Goal: Purchase product/service

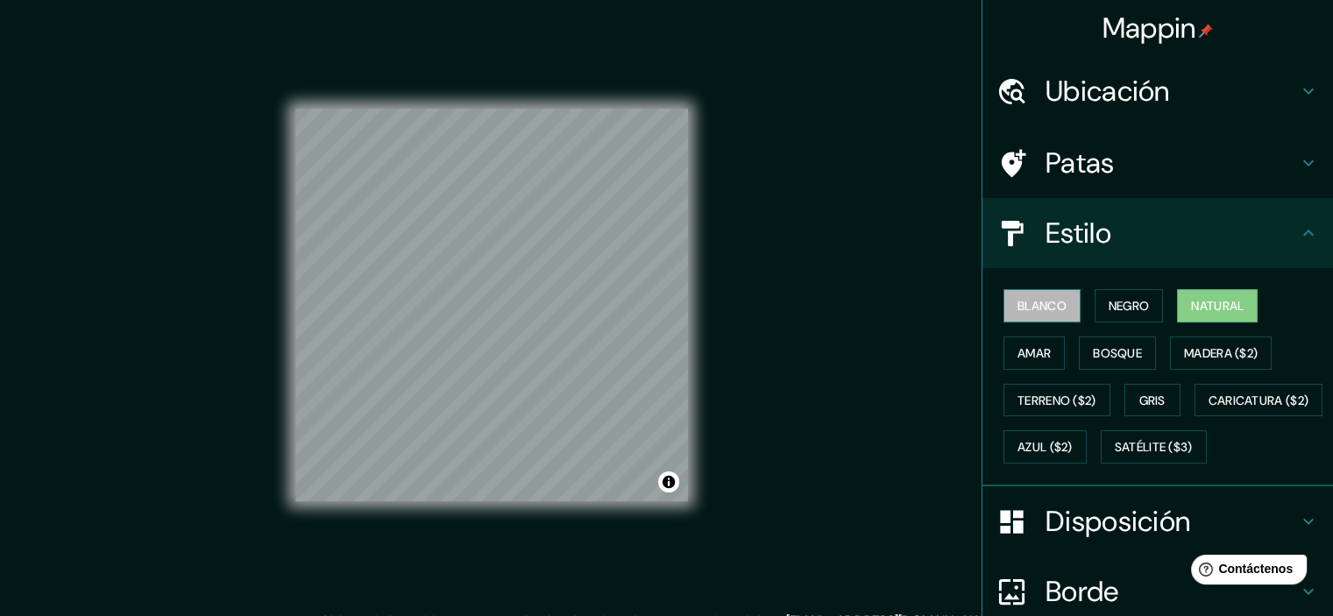
click at [1023, 301] on font "Blanco" at bounding box center [1041, 306] width 49 height 16
click at [1121, 305] on font "Negro" at bounding box center [1128, 306] width 41 height 16
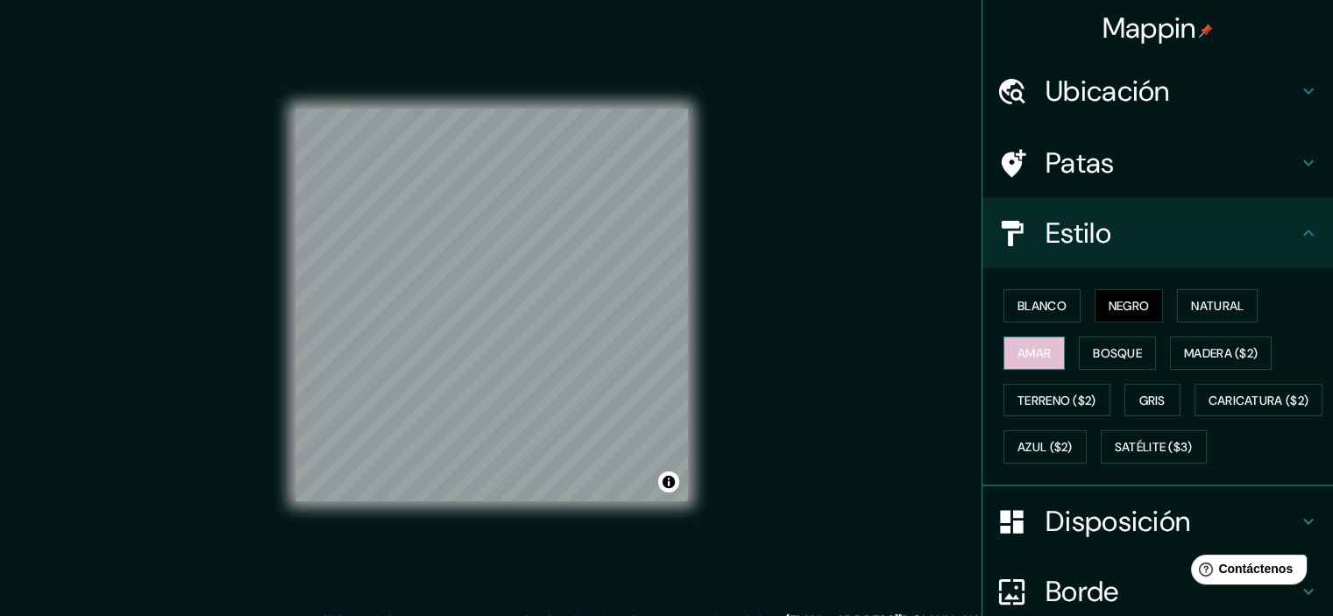
click at [1050, 348] on button "Amar" at bounding box center [1033, 352] width 61 height 33
click at [1107, 352] on font "Bosque" at bounding box center [1117, 353] width 49 height 16
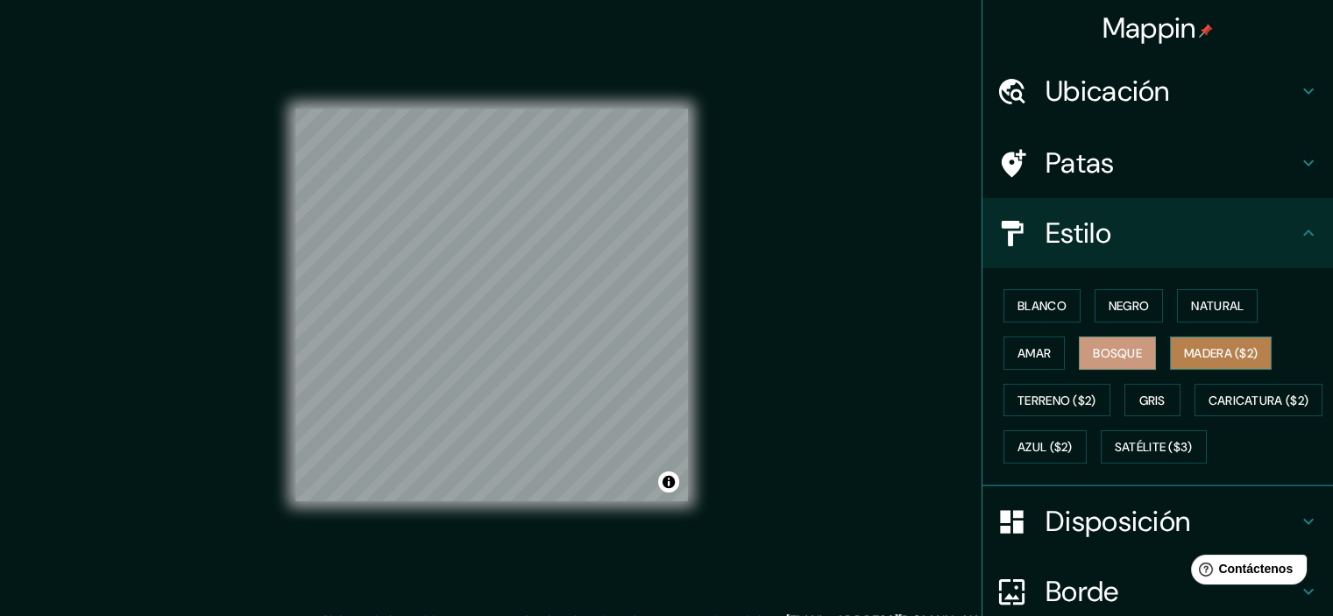
click at [1201, 355] on font "Madera ($2)" at bounding box center [1221, 353] width 74 height 16
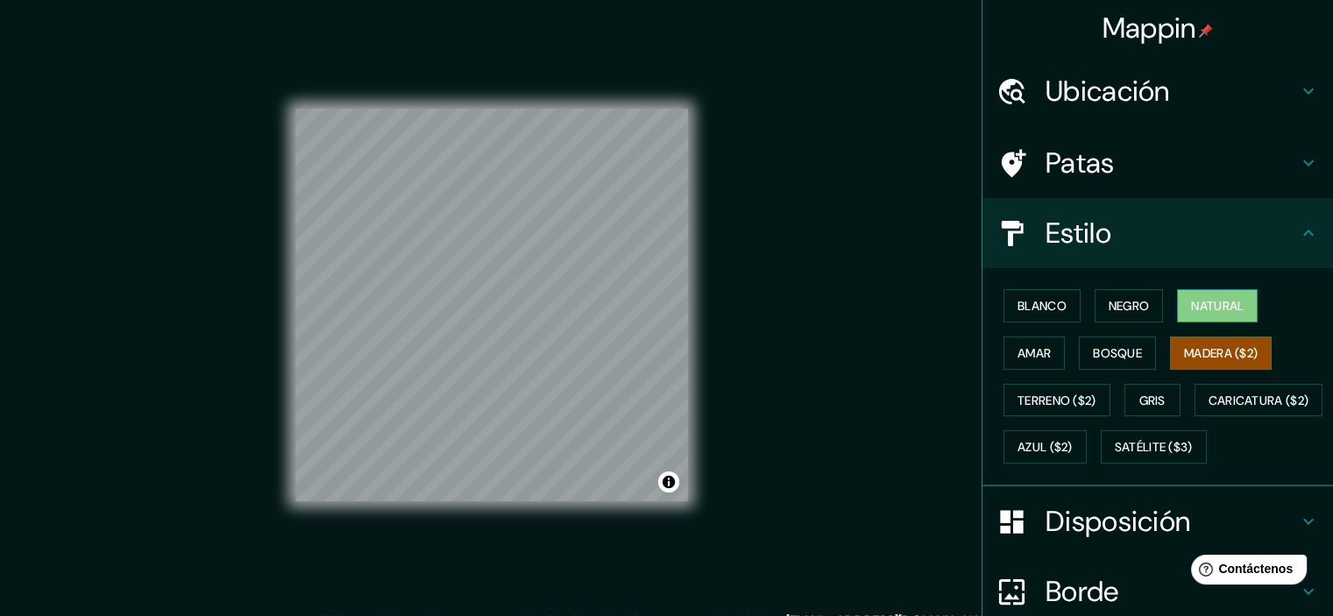
click at [1195, 299] on font "Natural" at bounding box center [1217, 306] width 53 height 16
click at [1079, 402] on font "Terreno ($2)" at bounding box center [1056, 401] width 79 height 16
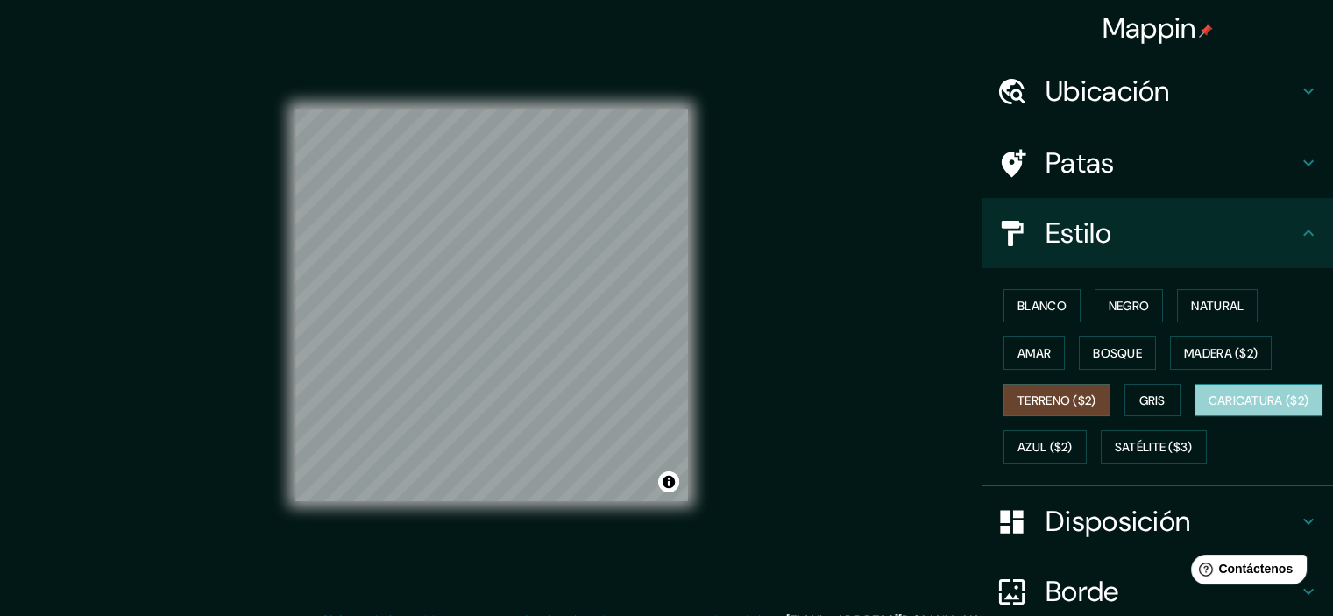
click at [1208, 408] on font "Caricatura ($2)" at bounding box center [1258, 401] width 101 height 16
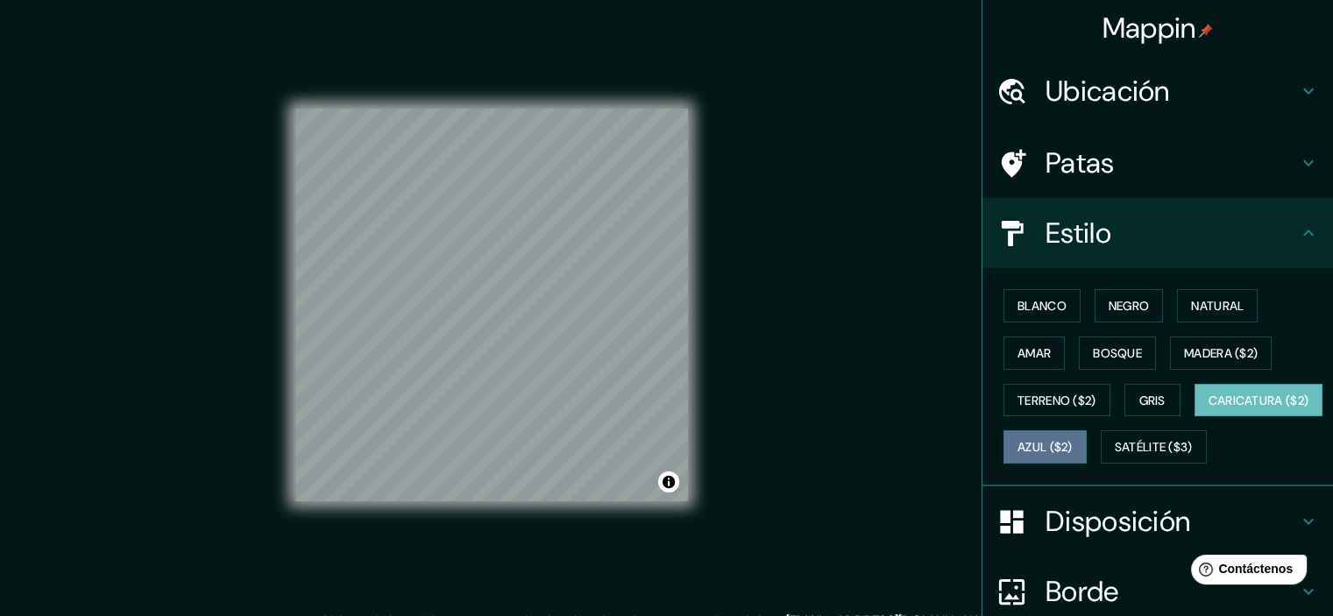
click at [1072, 435] on font "Azul ($2)" at bounding box center [1044, 446] width 55 height 23
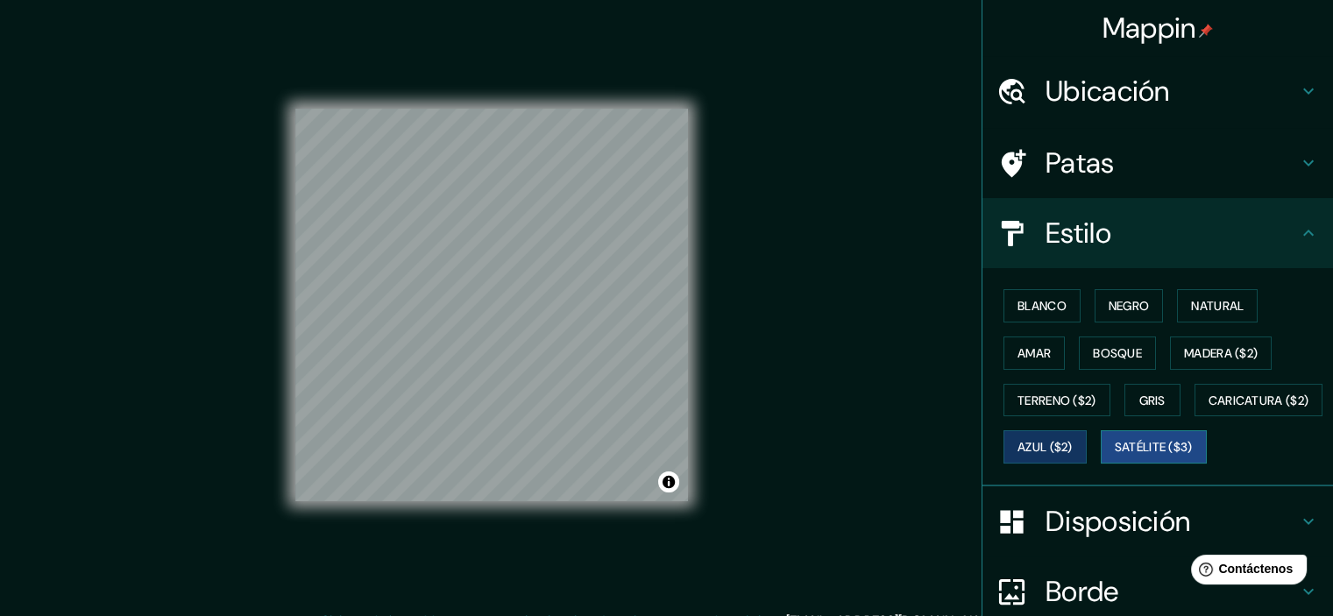
click at [1114, 456] on font "Satélite ($3)" at bounding box center [1153, 448] width 78 height 16
click at [1029, 345] on font "Amar" at bounding box center [1033, 353] width 33 height 16
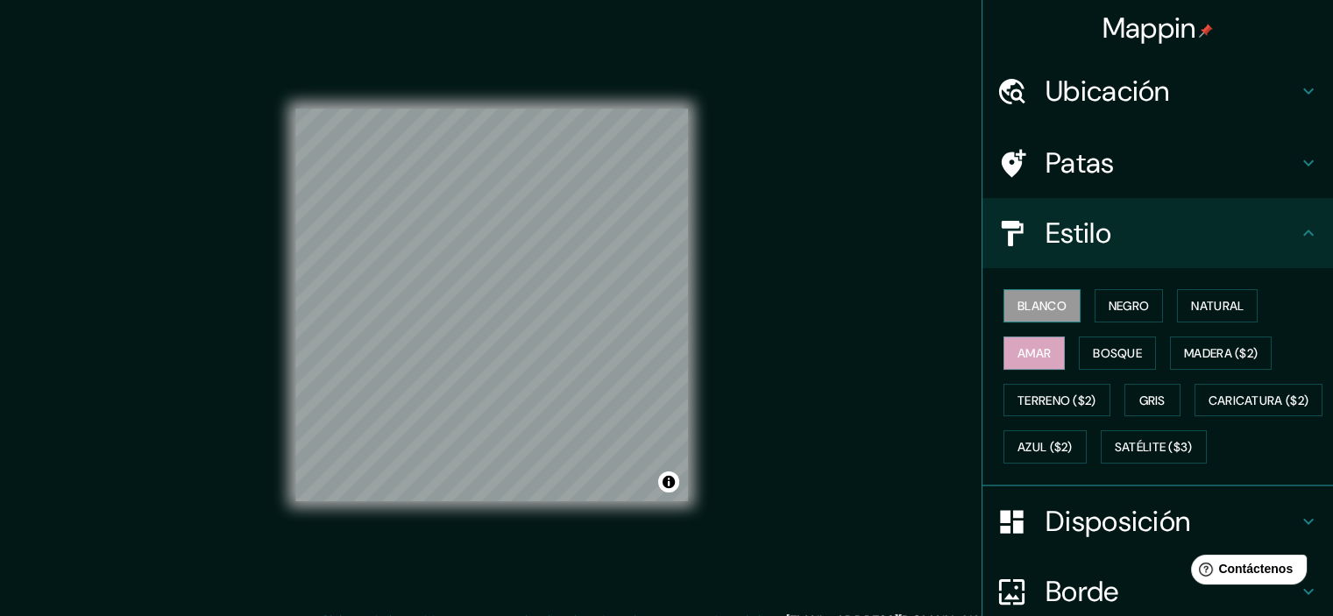
click at [1039, 311] on font "Blanco" at bounding box center [1041, 306] width 49 height 16
click at [1094, 301] on button "Negro" at bounding box center [1128, 305] width 69 height 33
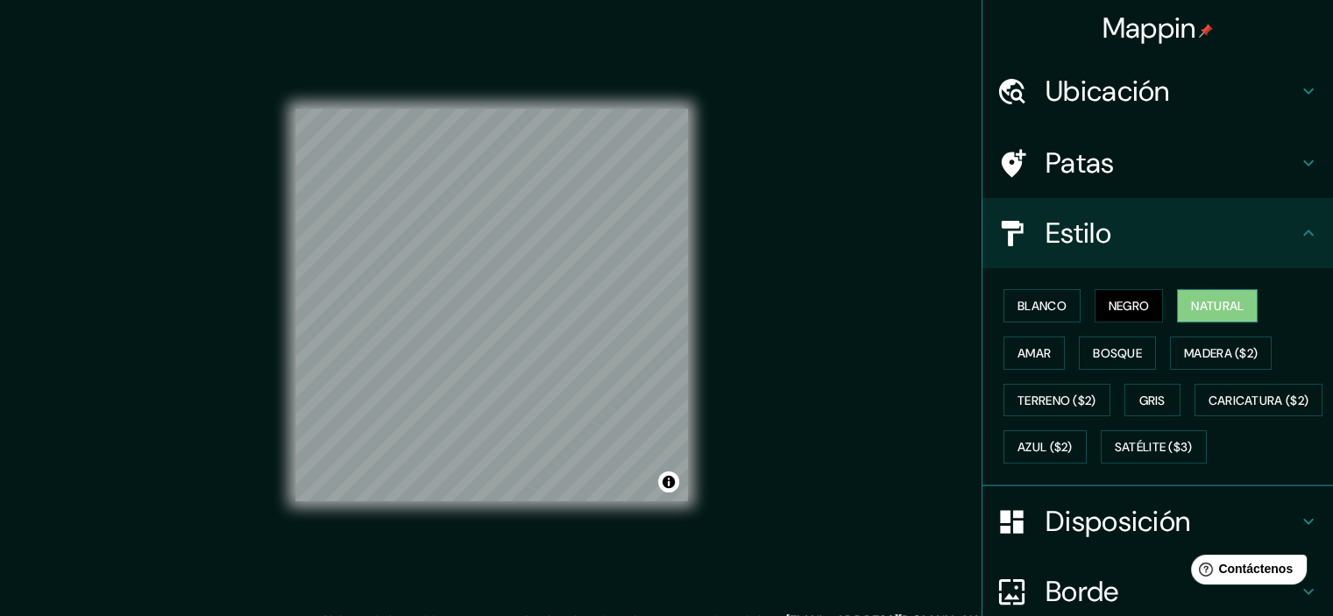
click at [1191, 314] on font "Natural" at bounding box center [1217, 305] width 53 height 23
click at [1029, 345] on font "Amar" at bounding box center [1033, 353] width 33 height 16
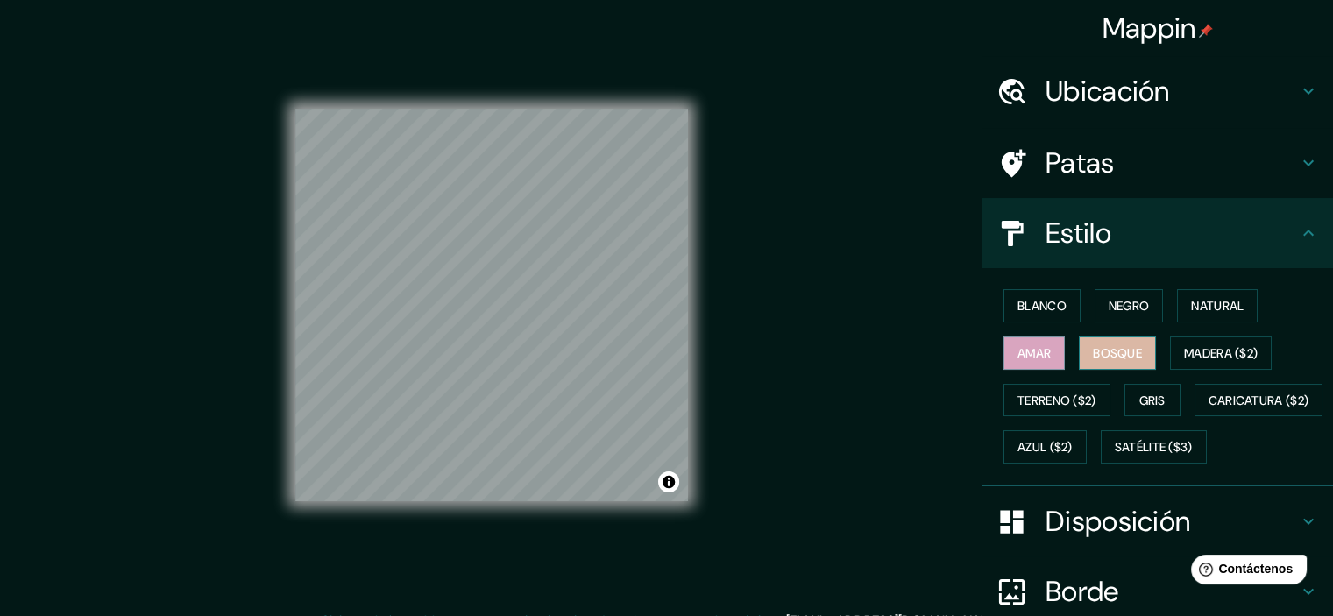
click at [1098, 353] on font "Bosque" at bounding box center [1117, 353] width 49 height 16
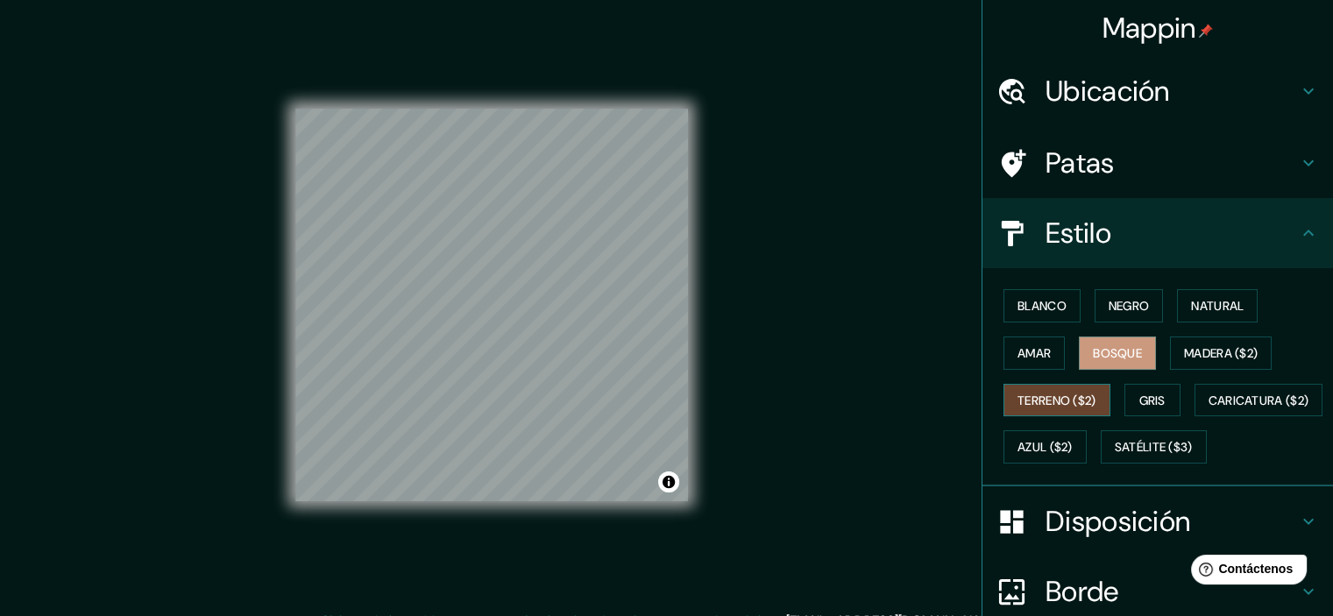
click at [1061, 384] on button "Terreno ($2)" at bounding box center [1056, 400] width 107 height 33
click at [1103, 364] on button "Bosque" at bounding box center [1117, 352] width 77 height 33
